Goal: Information Seeking & Learning: Check status

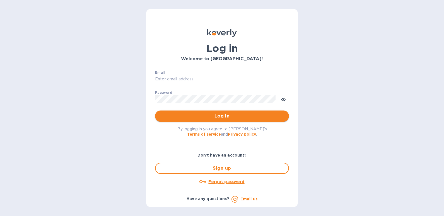
type input "alona.cana@awaship.com"
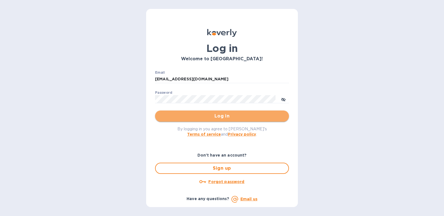
click at [211, 120] on button "Log in" at bounding box center [222, 115] width 134 height 11
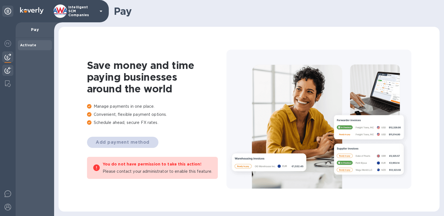
click at [9, 72] on img at bounding box center [7, 70] width 7 height 7
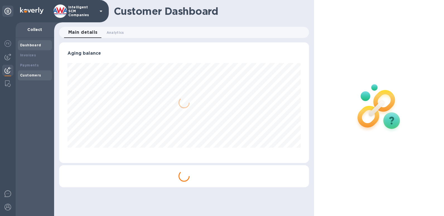
scroll to position [120, 250]
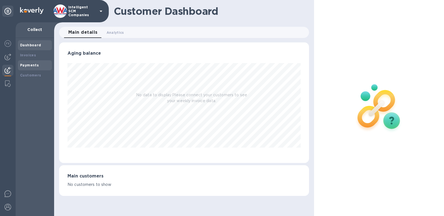
click at [35, 66] on b "Payments" at bounding box center [29, 65] width 19 height 4
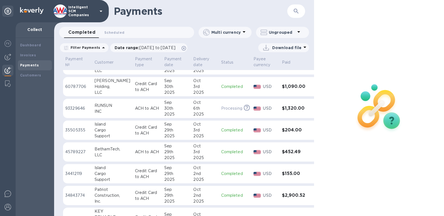
scroll to position [139, 0]
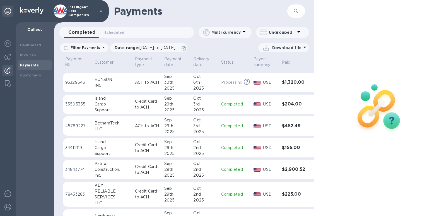
click at [284, 150] on h3 "$155.00" at bounding box center [294, 147] width 25 height 5
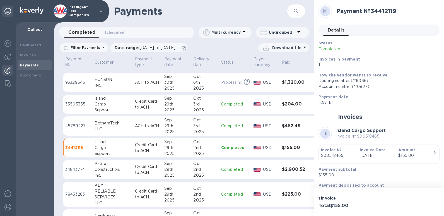
click at [326, 156] on p "S00518465" at bounding box center [338, 155] width 34 height 6
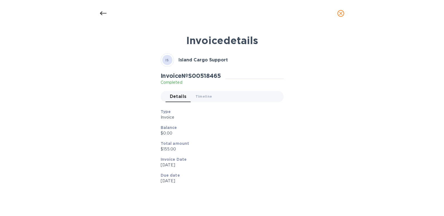
click at [326, 156] on div "Invoice details IS Island Cargo Support Invoice № S00518465 Completed Details 0…" at bounding box center [221, 116] width 265 height 171
click at [211, 77] on h2 "Invoice № S00518465" at bounding box center [190, 75] width 60 height 7
copy h2 "S00518465"
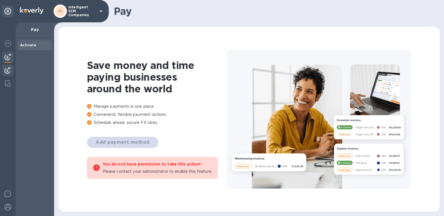
click at [8, 70] on img at bounding box center [7, 70] width 7 height 7
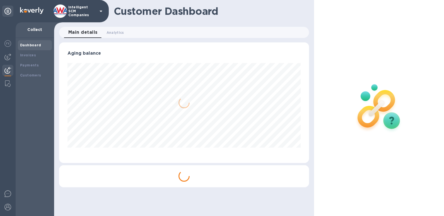
scroll to position [120, 250]
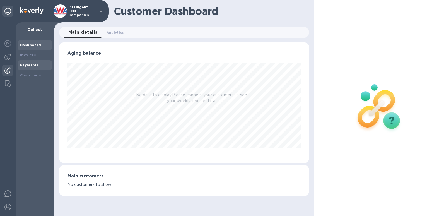
click at [33, 66] on b "Payments" at bounding box center [29, 65] width 19 height 4
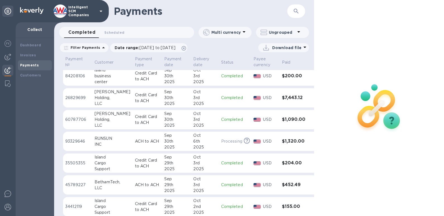
scroll to position [93, 0]
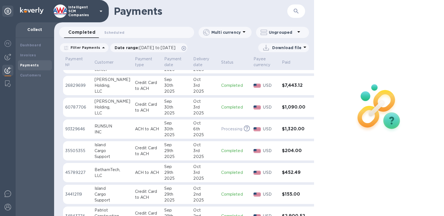
click at [282, 197] on h3 "$155.00" at bounding box center [294, 193] width 25 height 5
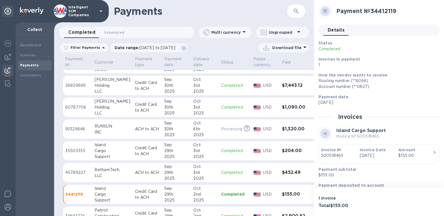
click at [337, 154] on p "S00518465" at bounding box center [338, 155] width 34 height 6
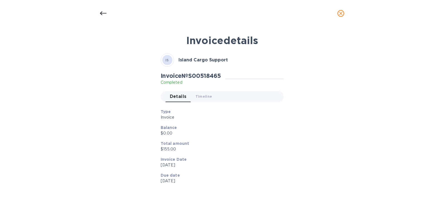
click at [337, 154] on div "Invoice details IS Island Cargo Support Invoice № S00518465 Completed Details 0…" at bounding box center [221, 116] width 265 height 171
click at [208, 77] on h2 "Invoice № S00518465" at bounding box center [190, 75] width 60 height 7
copy h2 "S00518465"
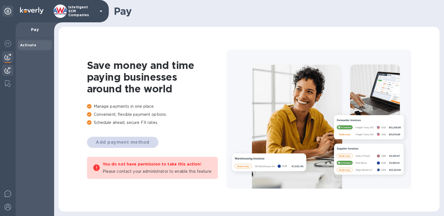
click at [4, 71] on img at bounding box center [7, 70] width 7 height 7
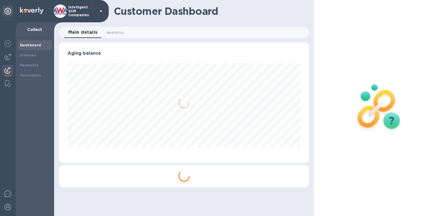
scroll to position [120, 250]
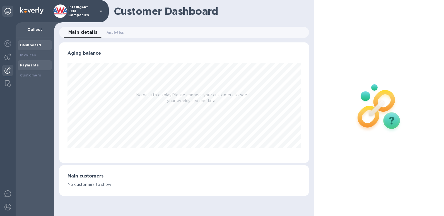
click at [37, 65] on b "Payments" at bounding box center [29, 65] width 19 height 4
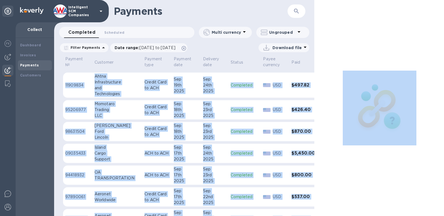
scroll to position [548, 8]
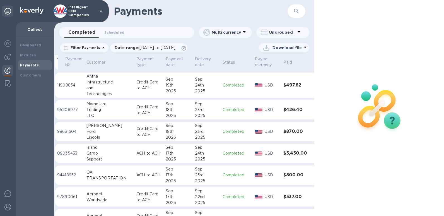
drag, startPoint x: 314, startPoint y: 164, endPoint x: 314, endPoint y: 175, distance: 10.9
click at [314, 175] on div at bounding box center [379, 108] width 130 height 216
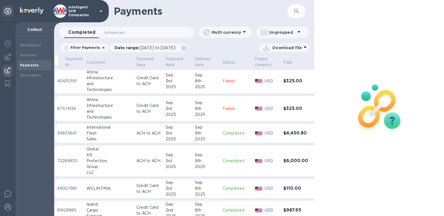
scroll to position [1430, 8]
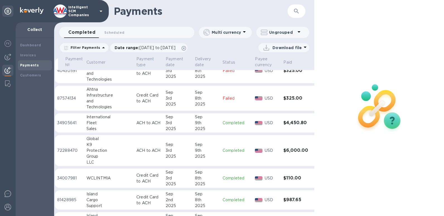
drag, startPoint x: 315, startPoint y: 203, endPoint x: 315, endPoint y: 208, distance: 4.2
click at [315, 208] on div at bounding box center [379, 108] width 130 height 216
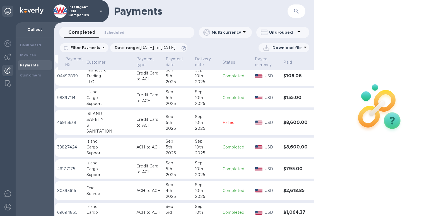
scroll to position [1135, 8]
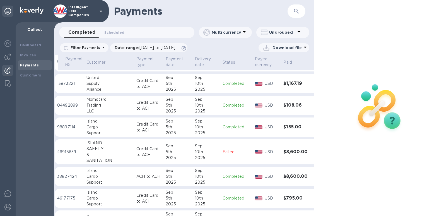
click at [293, 175] on h3 "$8,600.00" at bounding box center [295, 176] width 25 height 5
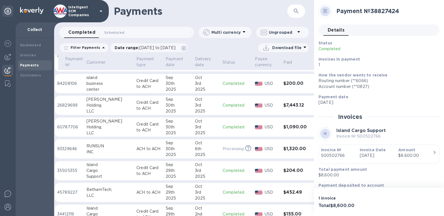
scroll to position [0, 8]
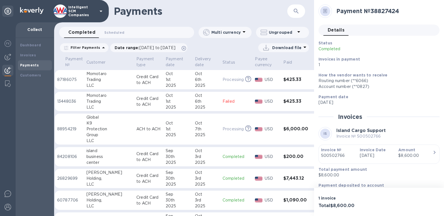
click at [286, 177] on h3 "$7,443.12" at bounding box center [295, 178] width 25 height 5
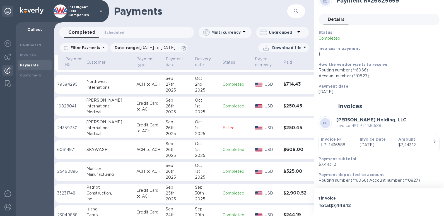
scroll to position [227, 8]
